Goal: Find contact information: Find contact information

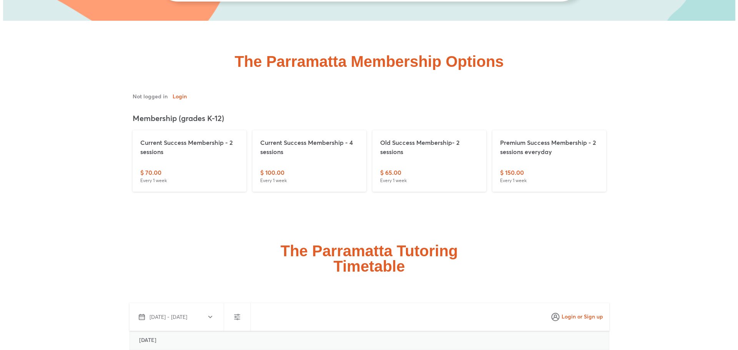
scroll to position [1883, 0]
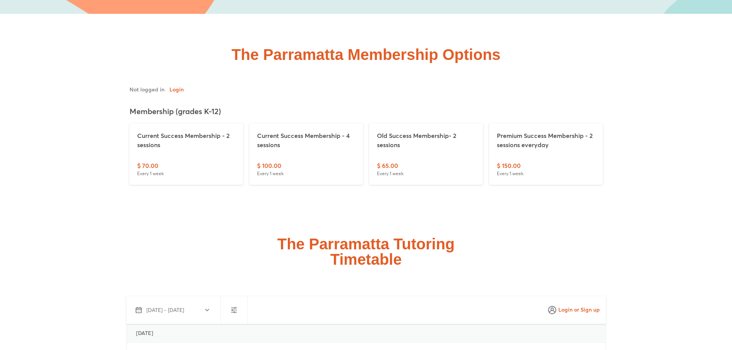
click at [317, 153] on div "Current Success Membership - 4 sessions" at bounding box center [306, 146] width 98 height 30
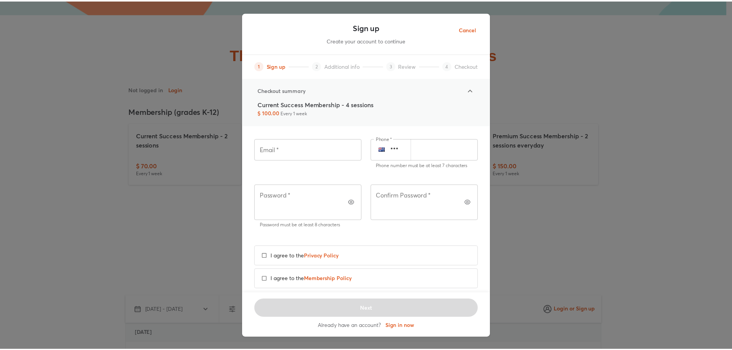
scroll to position [80, 0]
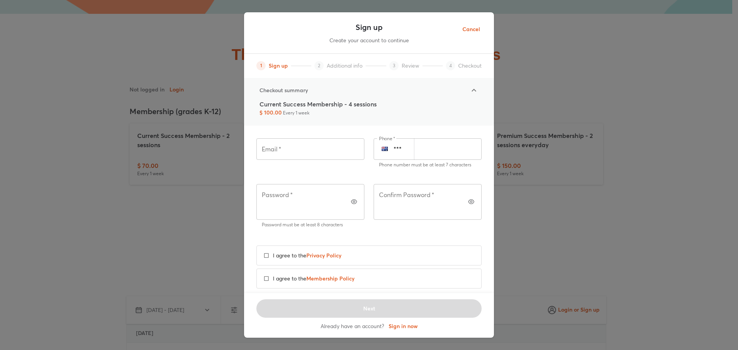
click at [468, 26] on span "Cancel" at bounding box center [471, 30] width 18 height 10
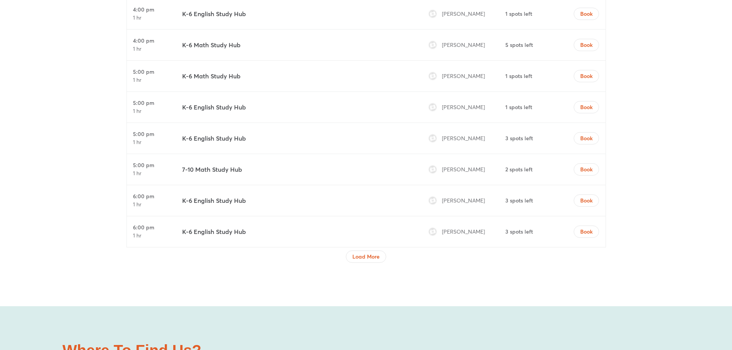
scroll to position [2613, 0]
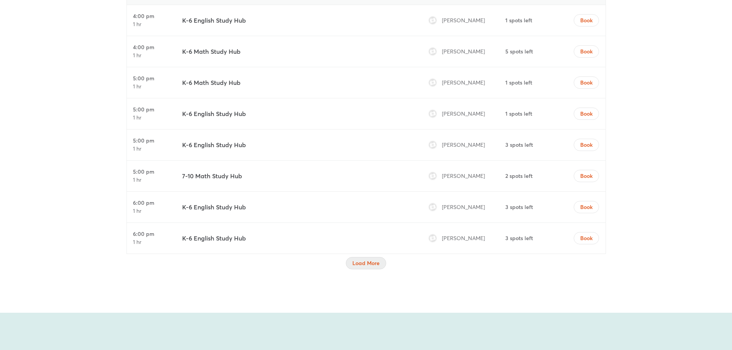
click at [362, 264] on span "Load More" at bounding box center [365, 263] width 27 height 8
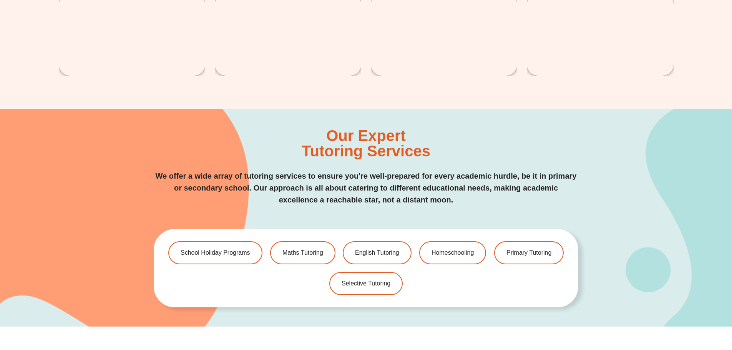
scroll to position [1576, 0]
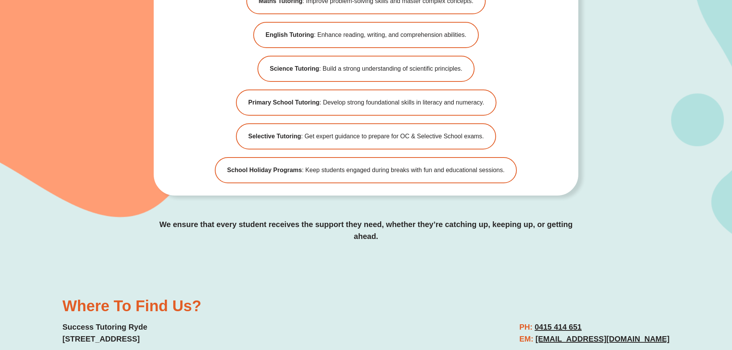
scroll to position [2381, 0]
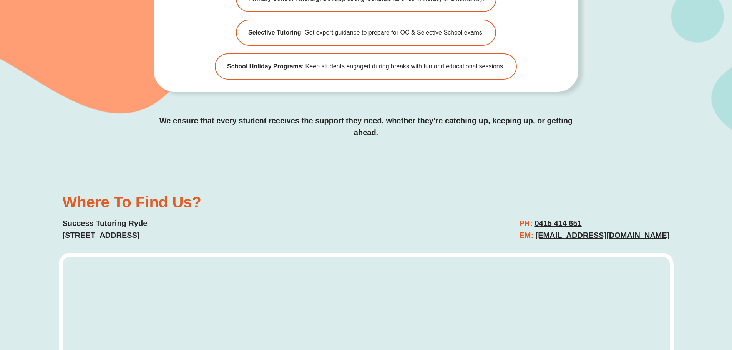
click at [384, 191] on div "Where To Find Us? Success Tutoring Ryde [STREET_ADDRESS] PH: [PHONE_NUMBER] EM:…" at bounding box center [366, 218] width 615 height 55
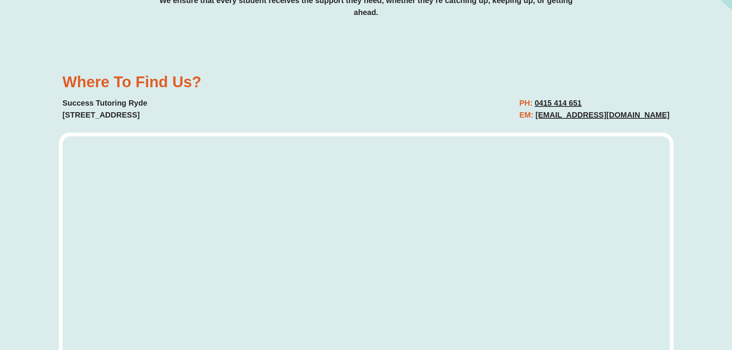
scroll to position [2496, 0]
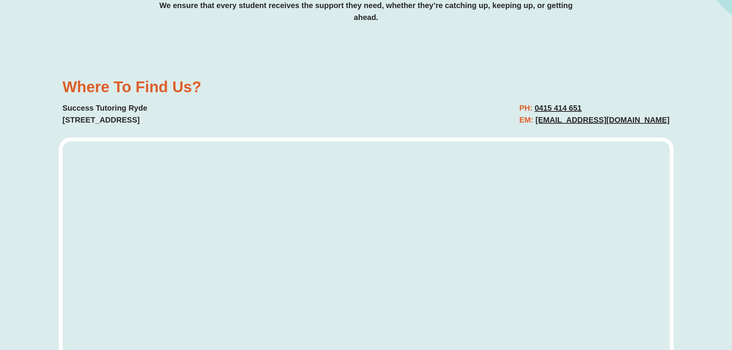
click at [574, 104] on link "0415 414 651" at bounding box center [558, 108] width 47 height 8
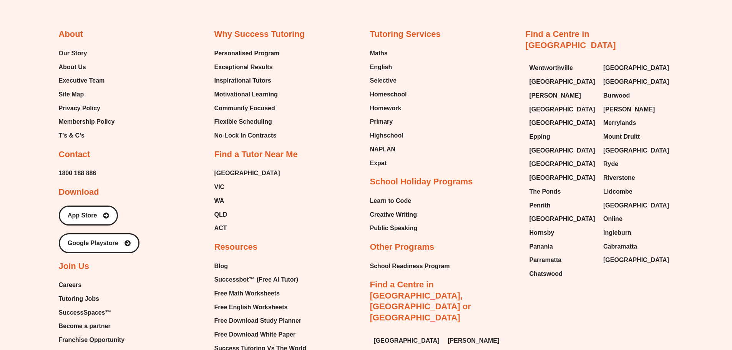
scroll to position [4071, 0]
